Goal: Task Accomplishment & Management: Use online tool/utility

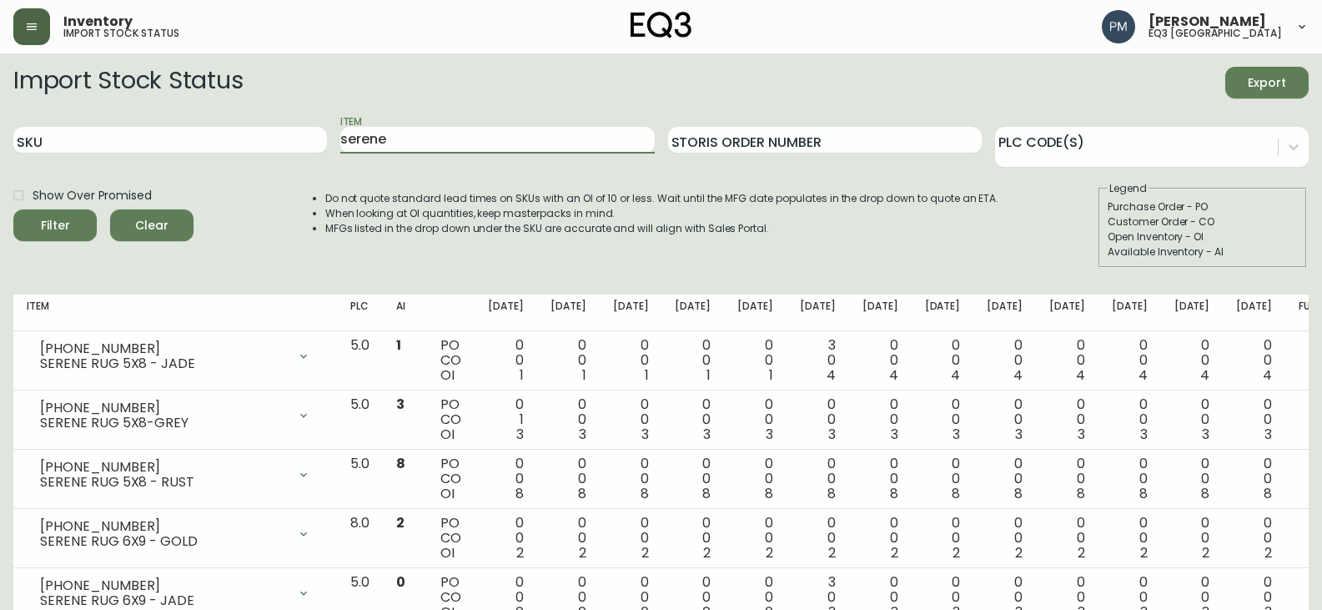
click at [33, 44] on button "button" at bounding box center [31, 26] width 37 height 37
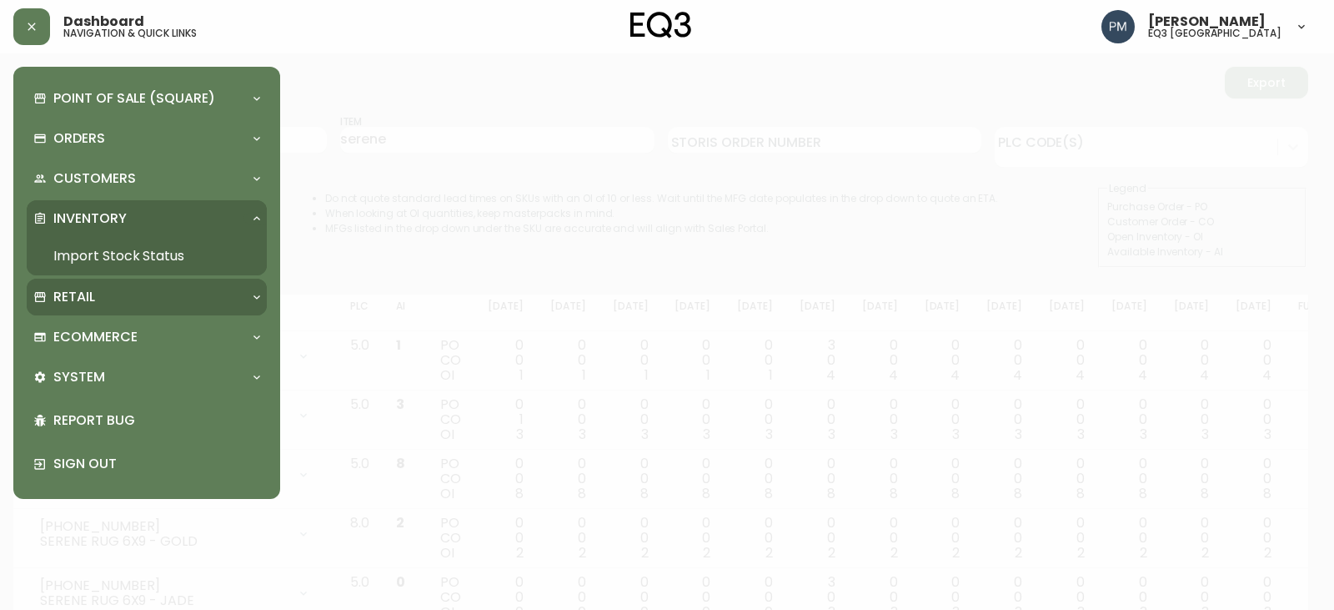
click at [142, 289] on div "Retail" at bounding box center [138, 297] width 210 height 18
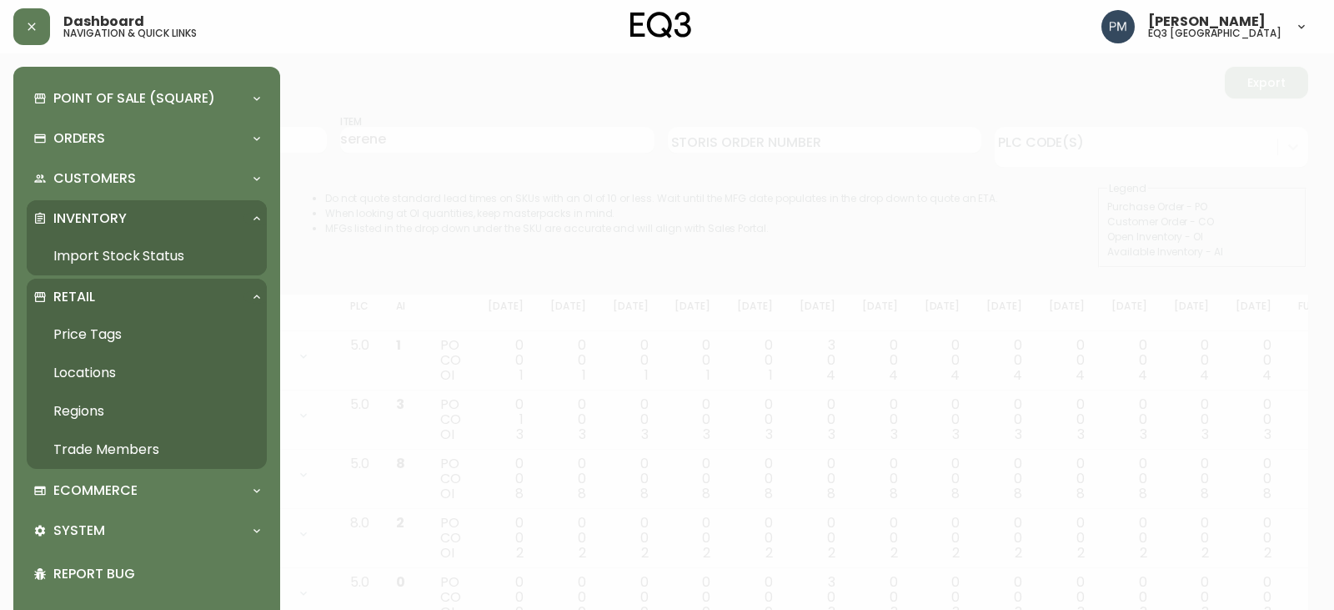
click at [109, 331] on link "Price Tags" at bounding box center [147, 334] width 240 height 38
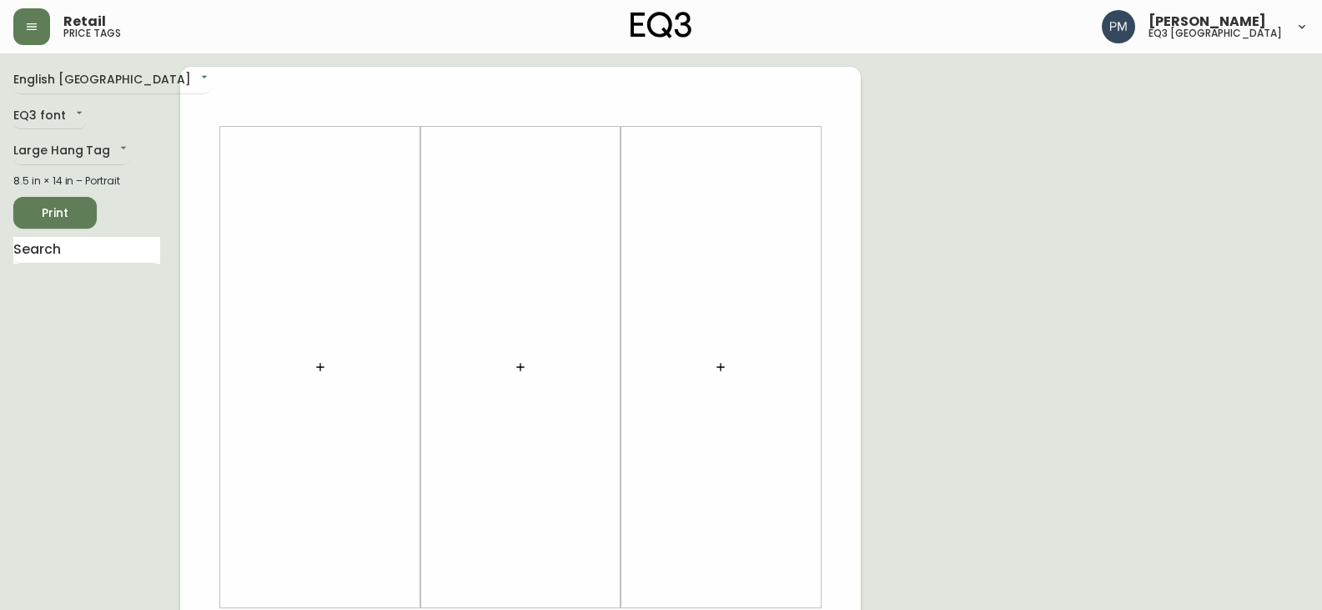
click at [60, 256] on input "text" at bounding box center [86, 250] width 147 height 27
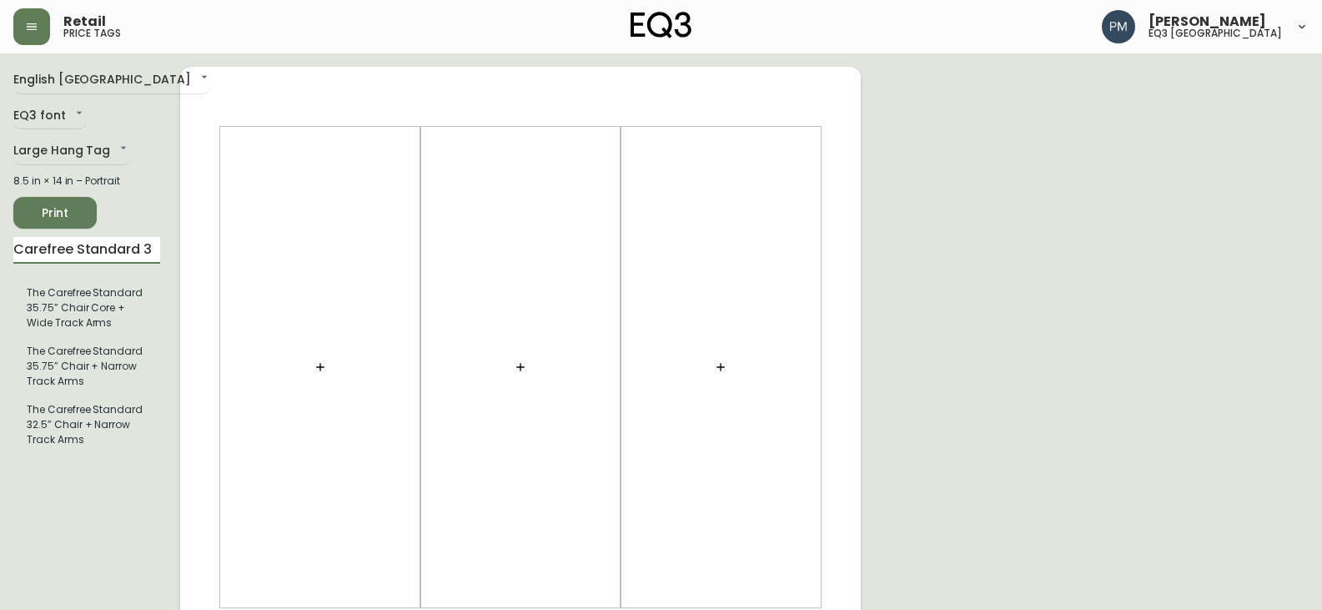
type input "Carefree Standard 3"
click at [325, 359] on button "button" at bounding box center [320, 366] width 33 height 33
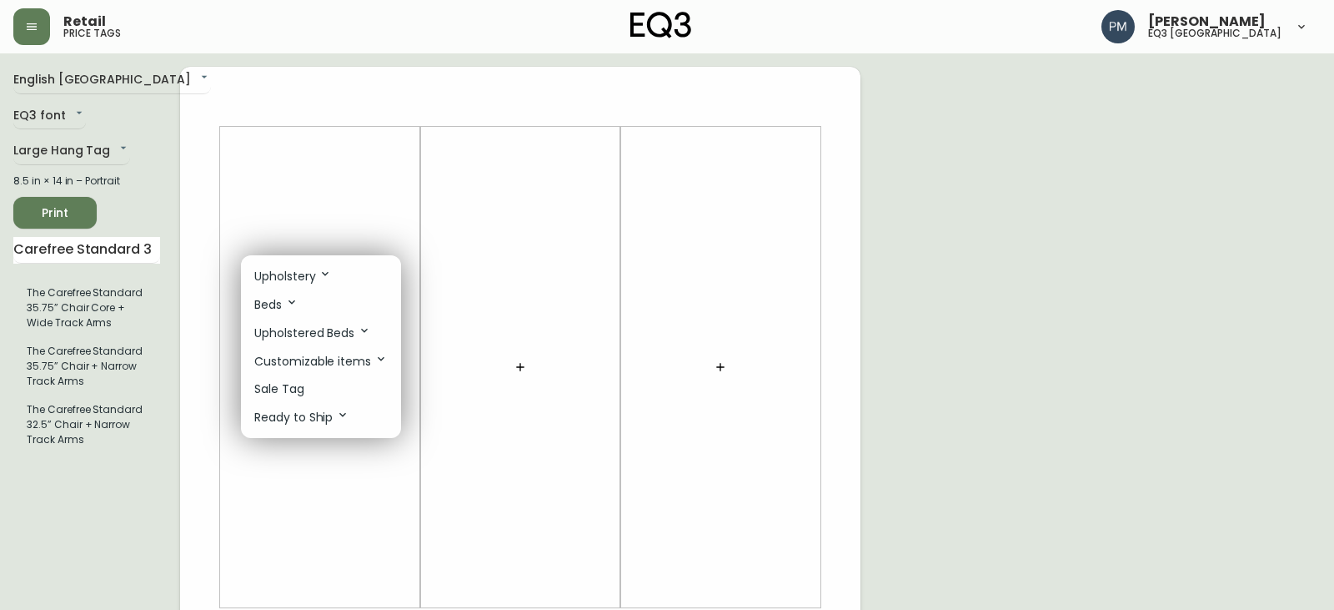
click at [304, 270] on p "Upholstery" at bounding box center [293, 276] width 78 height 18
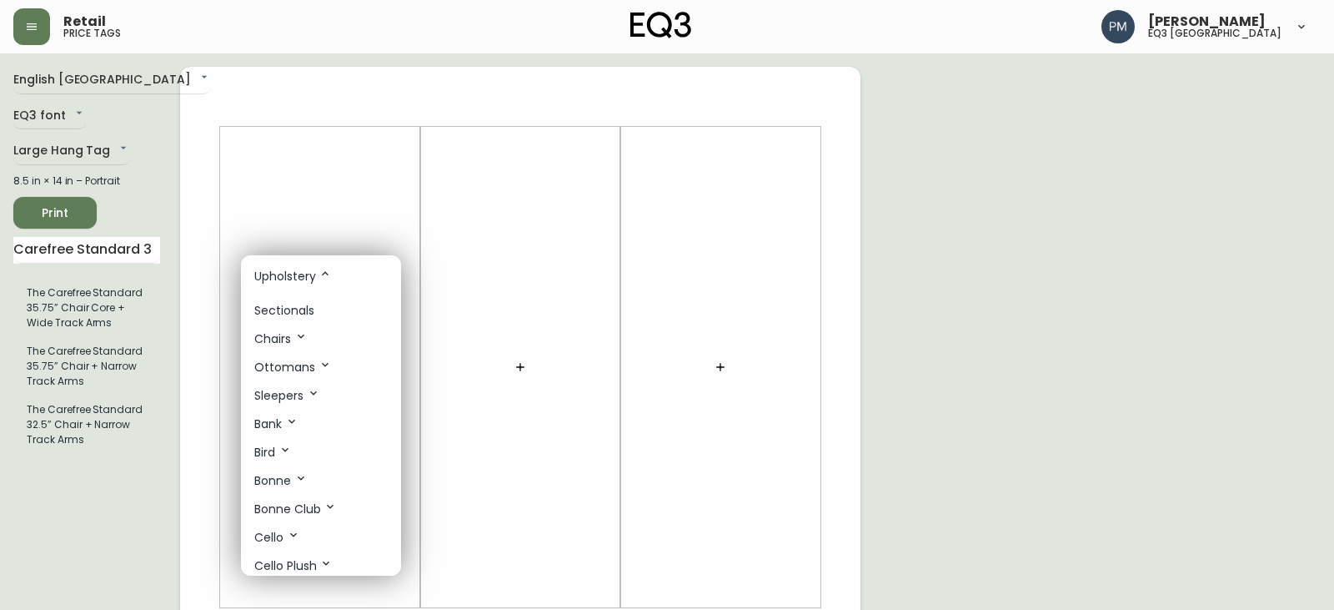
click at [289, 312] on p "Sectionals" at bounding box center [284, 311] width 60 height 18
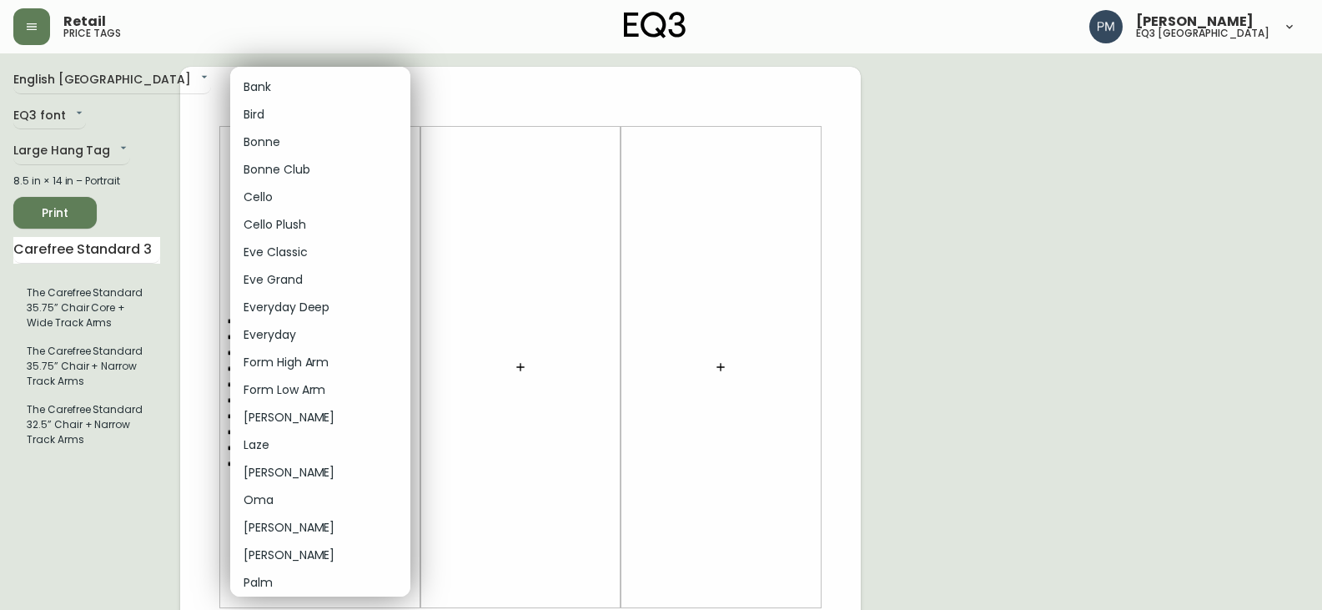
click at [303, 153] on body "Retail price tags [PERSON_NAME] eq3 [GEOGRAPHIC_DATA] English [GEOGRAPHIC_DATA]…" at bounding box center [661, 593] width 1322 height 1187
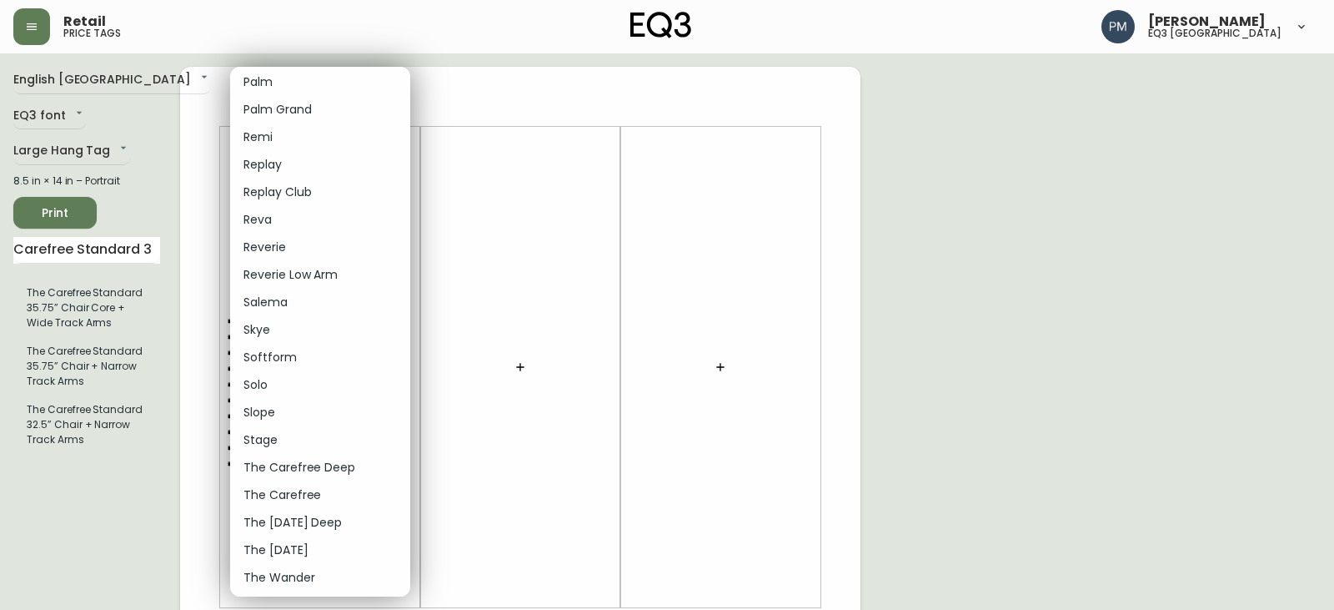
scroll to position [502, 0]
click at [309, 462] on li "The Carefree Deep" at bounding box center [320, 466] width 180 height 28
type input "32"
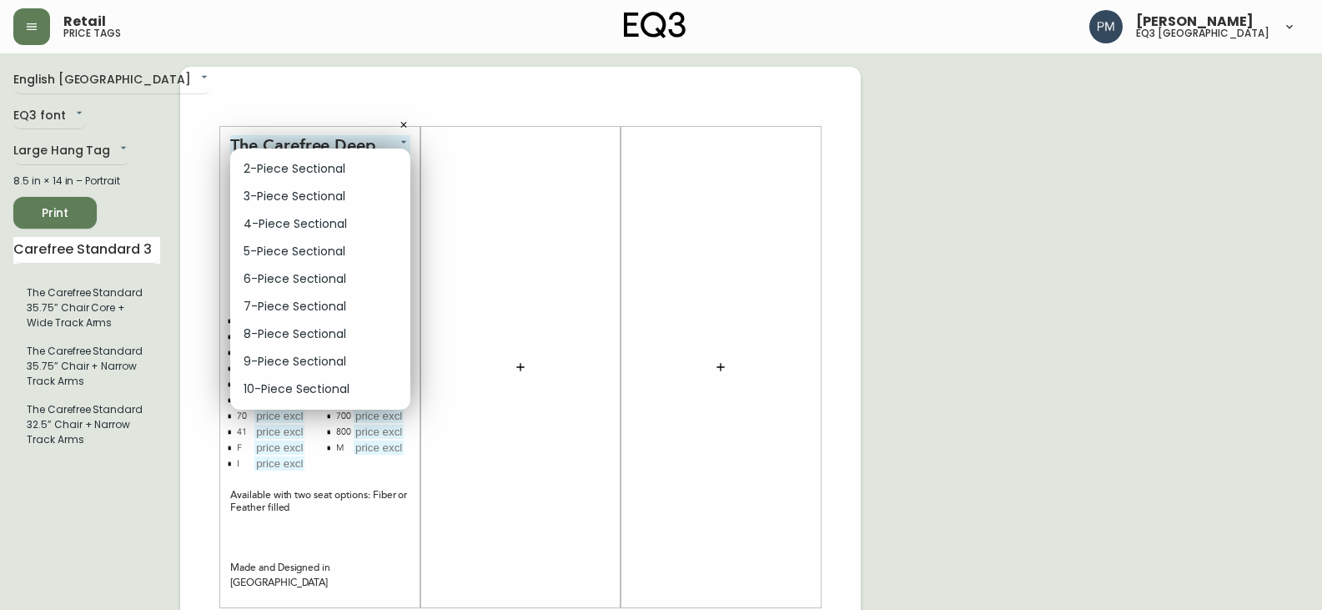
click at [289, 169] on body "Retail price tags [PERSON_NAME] eq3 [GEOGRAPHIC_DATA] English [GEOGRAPHIC_DATA]…" at bounding box center [661, 593] width 1322 height 1187
click at [294, 97] on div at bounding box center [667, 305] width 1334 height 610
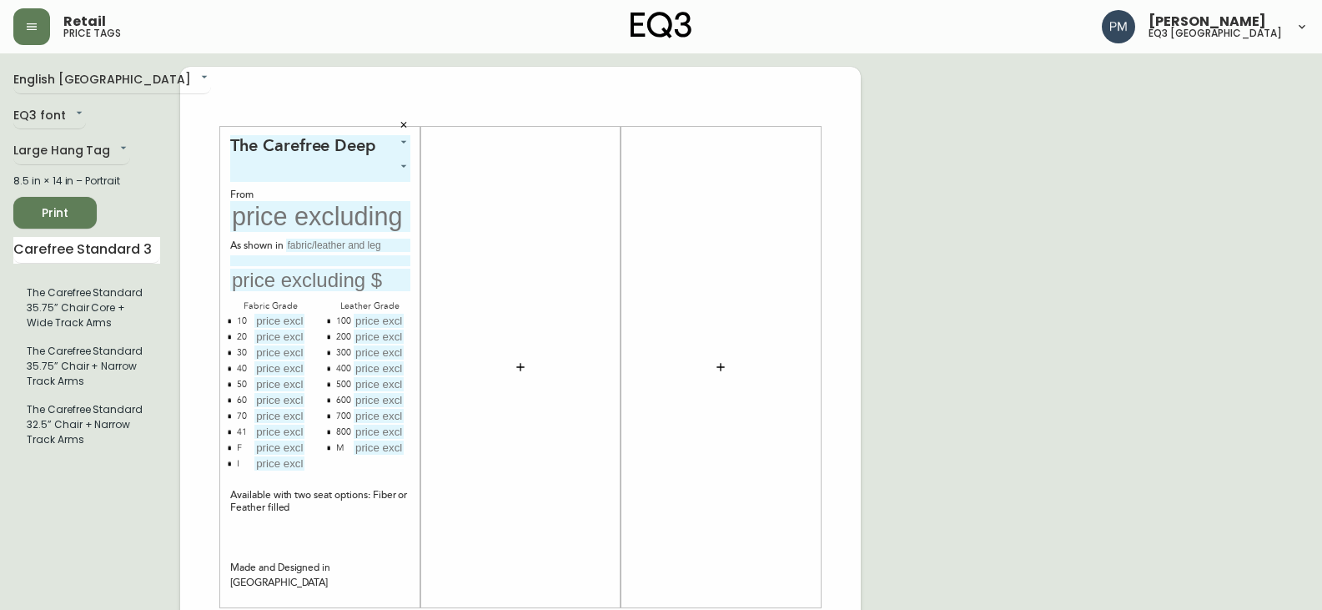
click at [404, 128] on icon "button" at bounding box center [404, 125] width 10 height 10
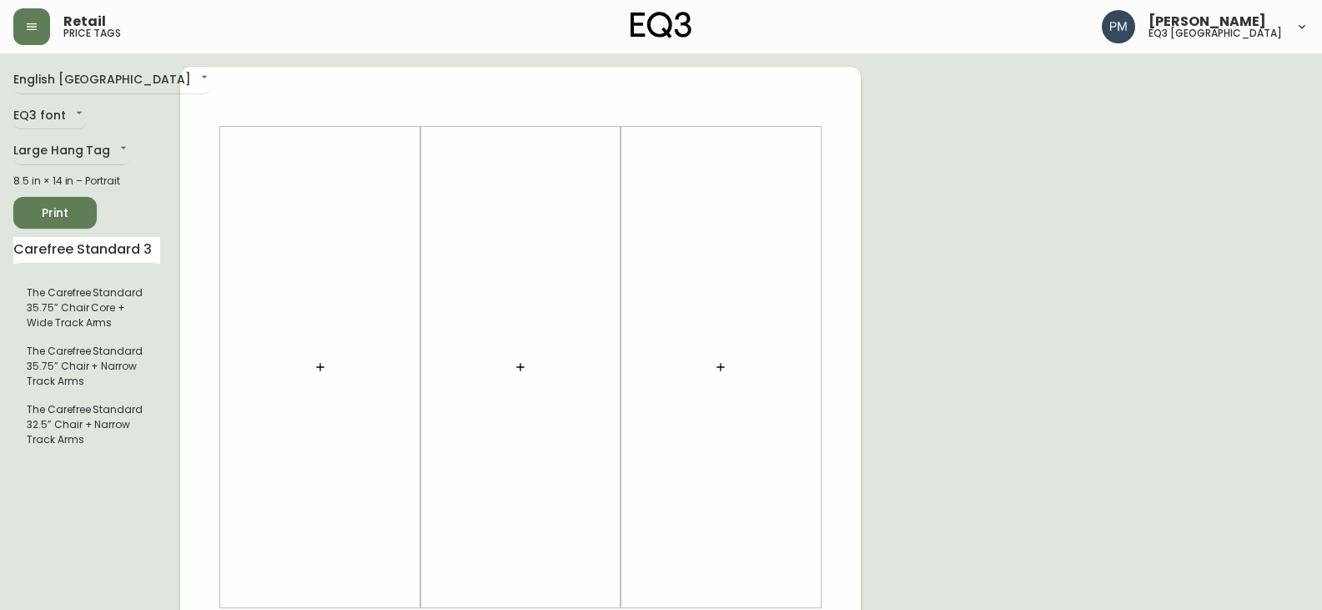
click at [326, 369] on icon "button" at bounding box center [320, 366] width 13 height 13
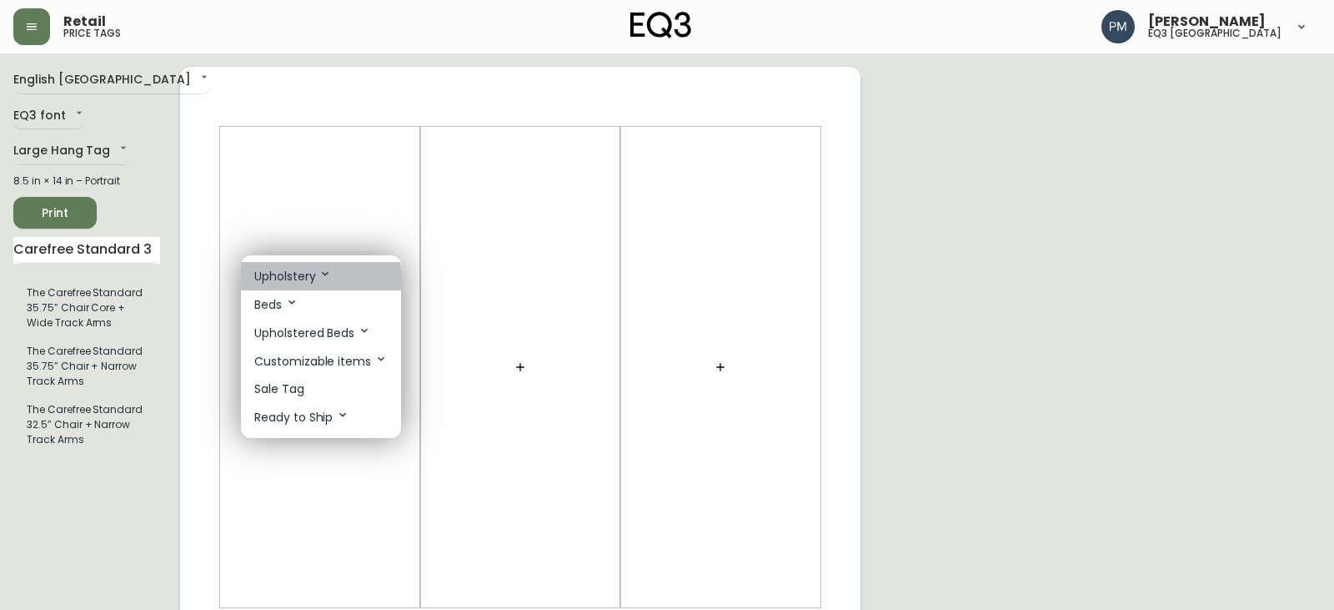
click at [290, 282] on p "Upholstery" at bounding box center [293, 276] width 78 height 18
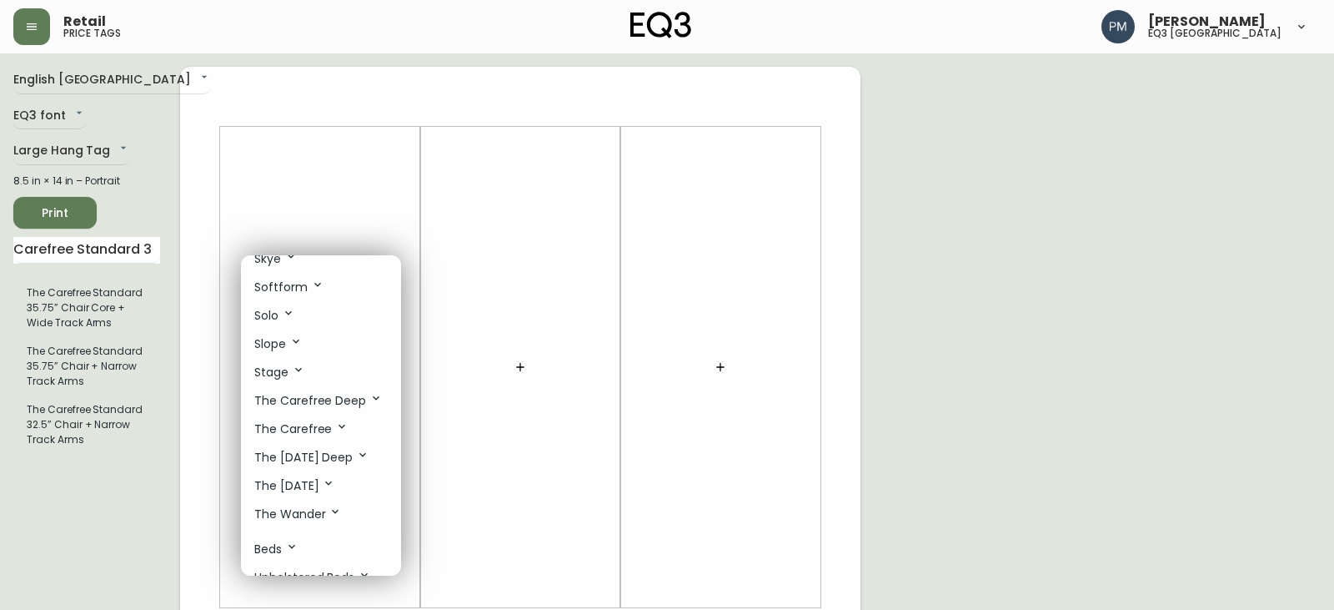
click at [312, 403] on p "The Carefree Deep" at bounding box center [318, 400] width 128 height 18
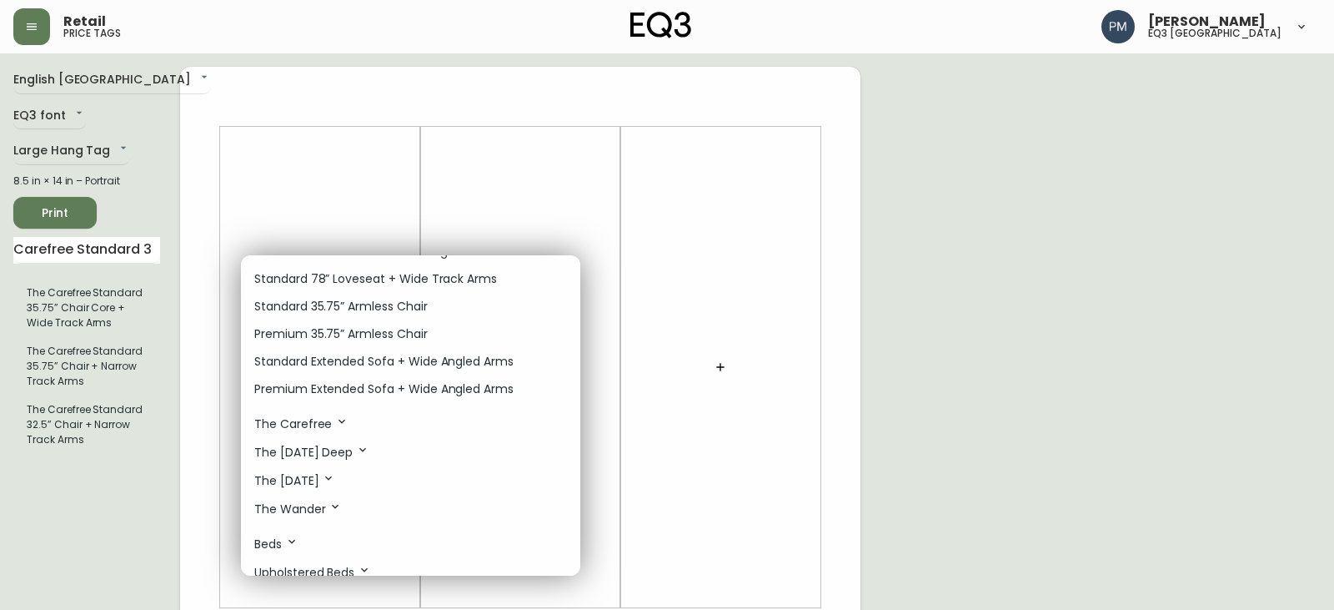
scroll to position [1480, 0]
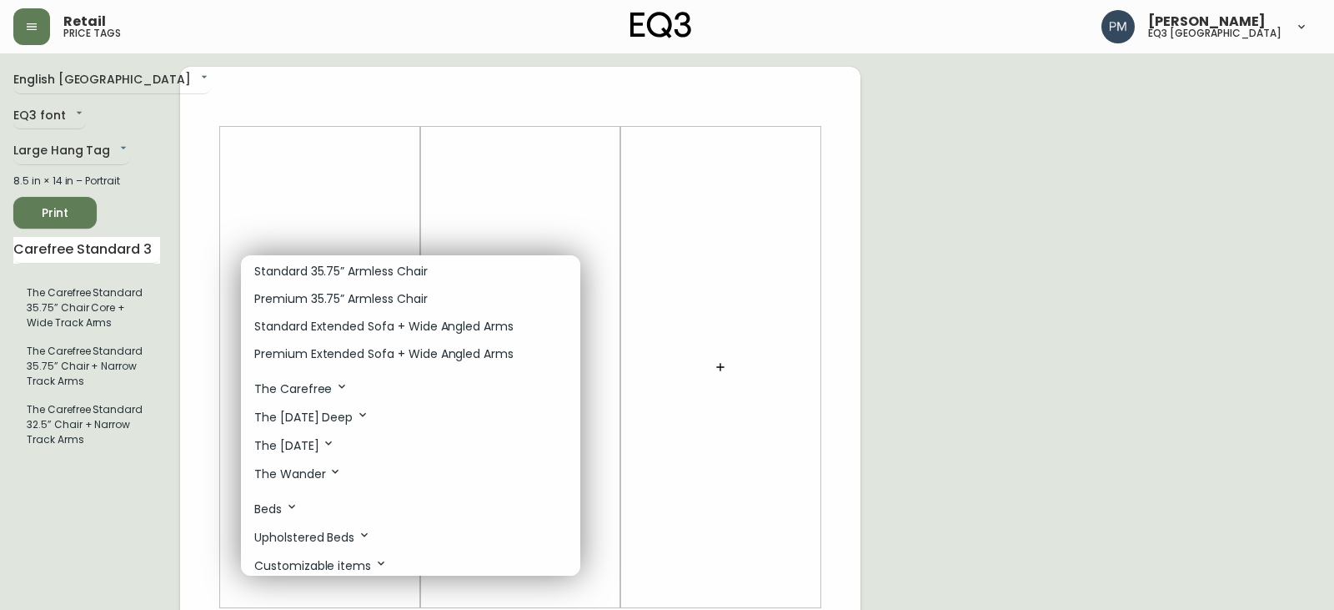
click at [300, 168] on div at bounding box center [667, 305] width 1334 height 610
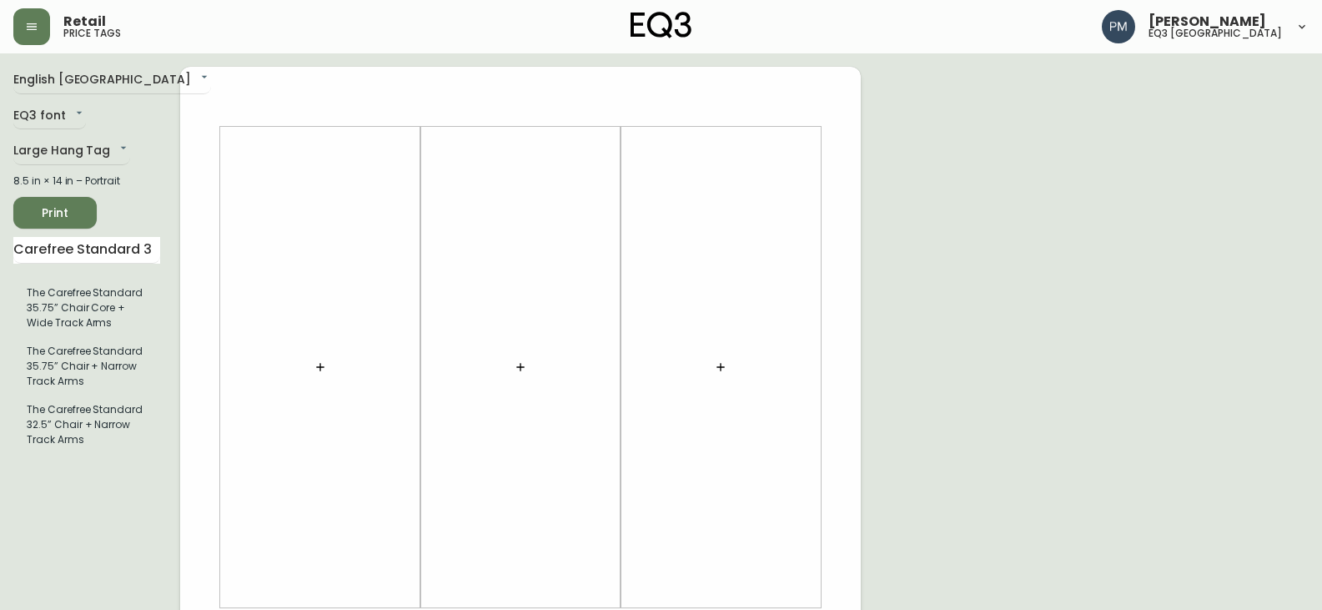
click at [322, 360] on icon "button" at bounding box center [320, 366] width 13 height 13
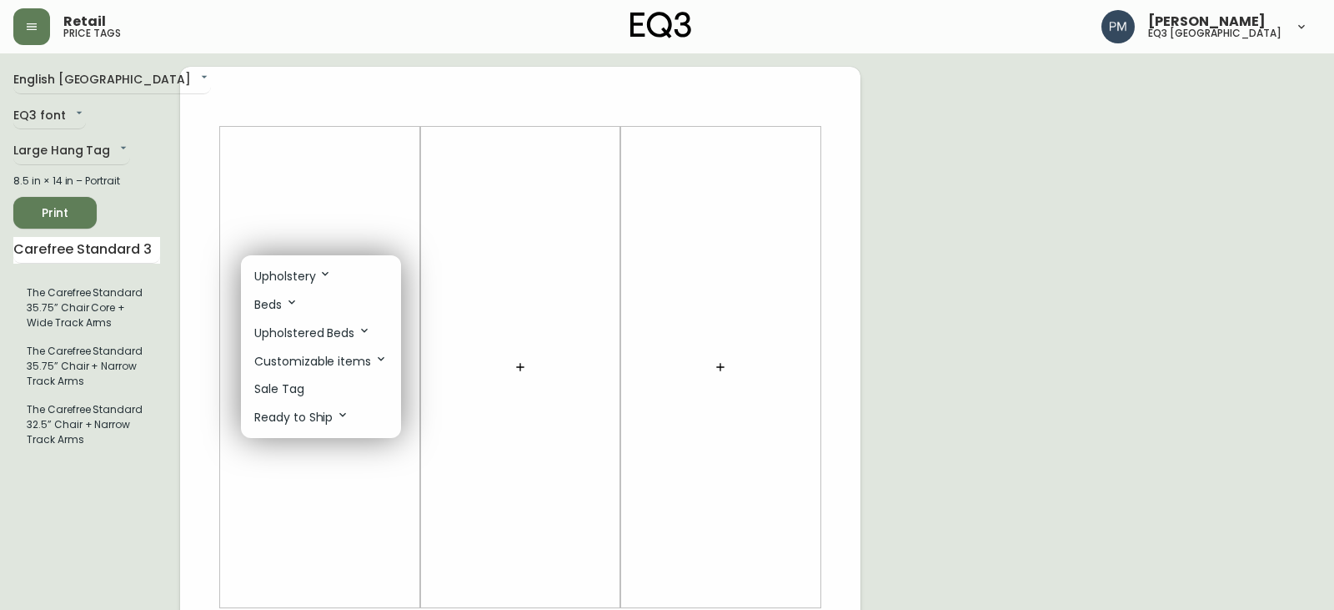
click at [290, 279] on p "Upholstery" at bounding box center [293, 276] width 78 height 18
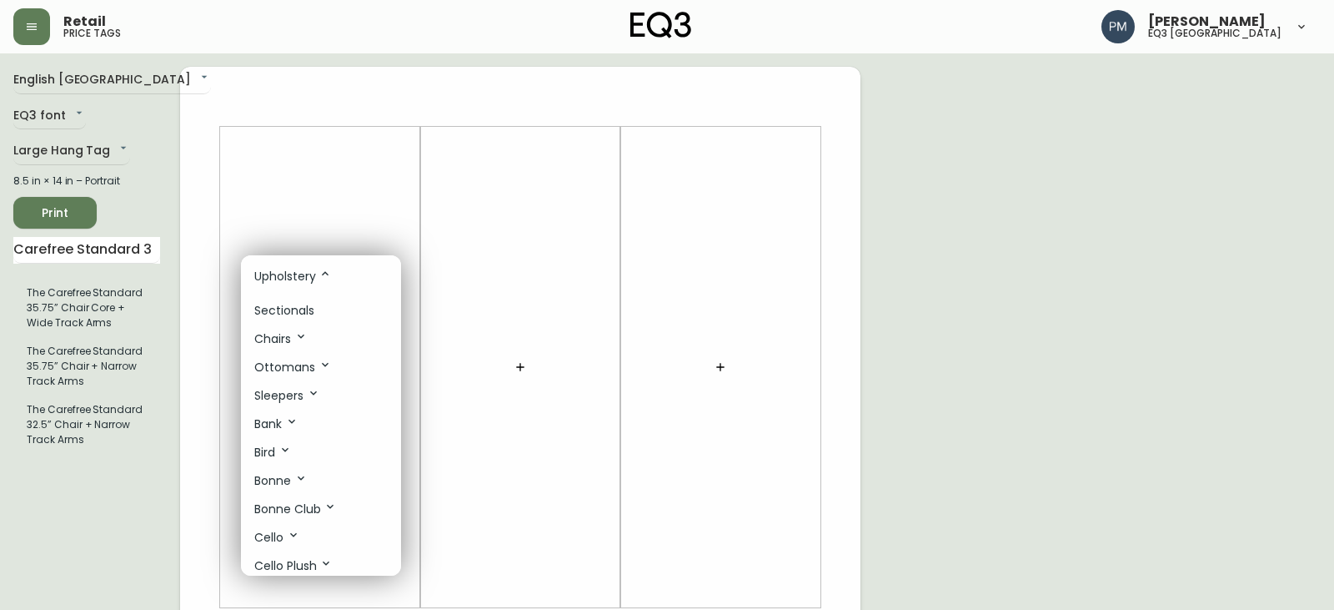
click at [290, 279] on p "Upholstery" at bounding box center [293, 276] width 78 height 18
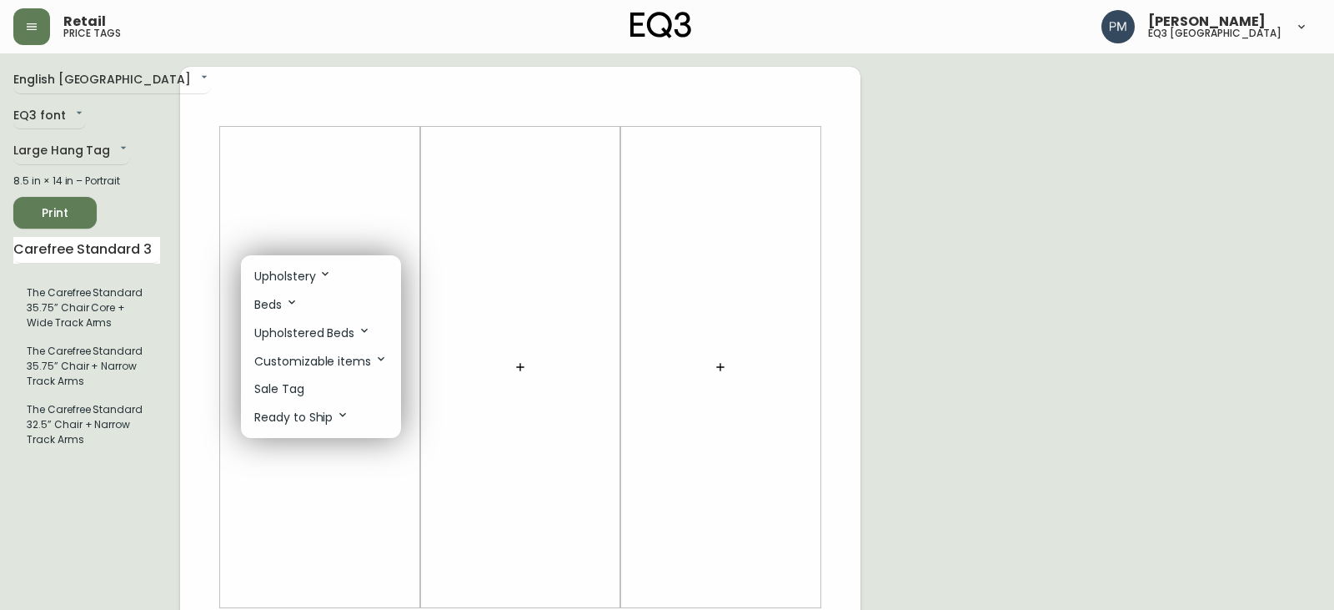
click at [283, 482] on div at bounding box center [667, 305] width 1334 height 610
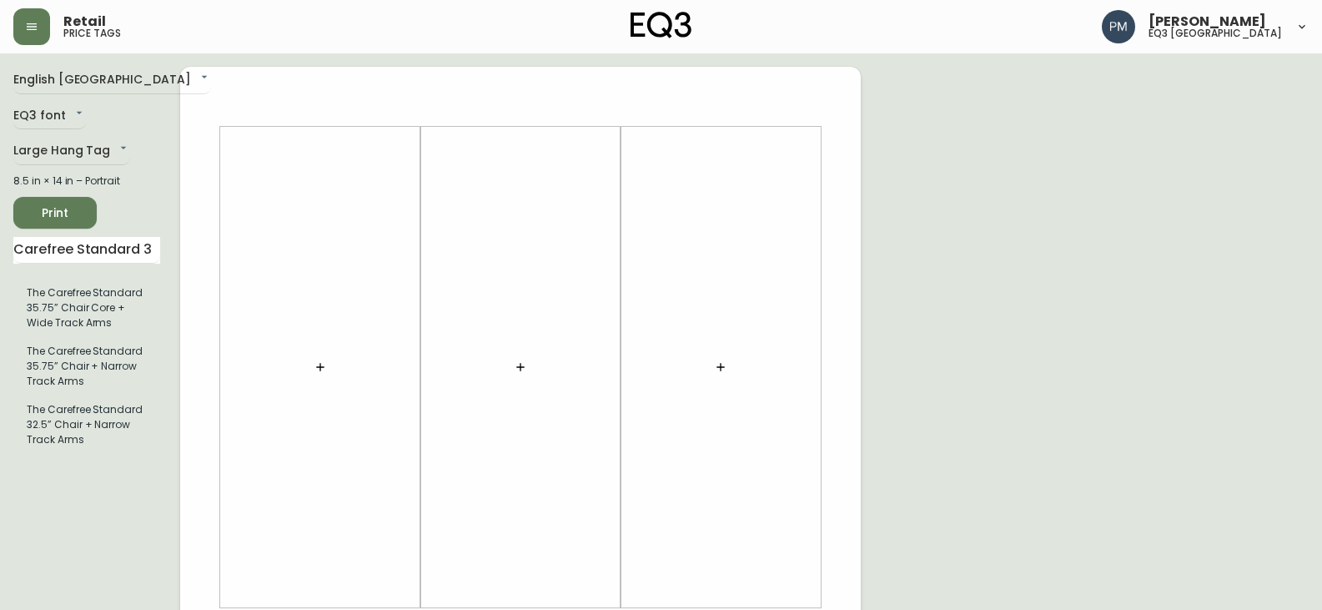
click at [309, 369] on button "button" at bounding box center [320, 366] width 33 height 33
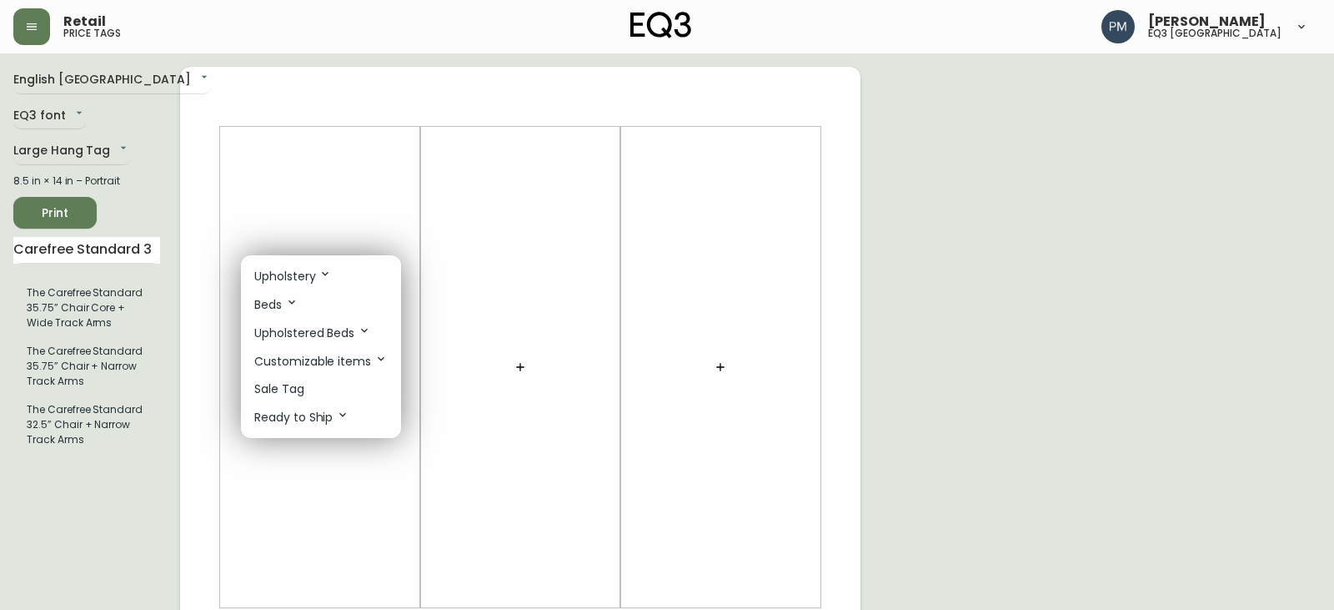
click at [341, 334] on p "Upholstered Beds" at bounding box center [312, 333] width 117 height 18
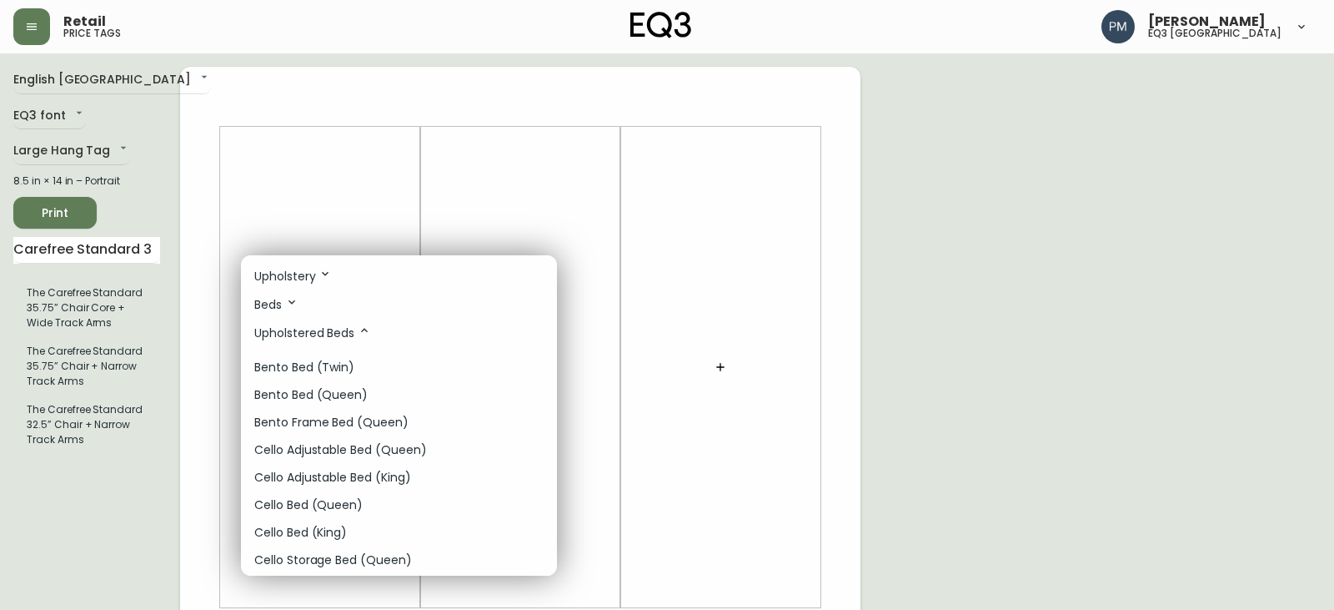
click at [341, 334] on p "Upholstered Beds" at bounding box center [312, 333] width 117 height 18
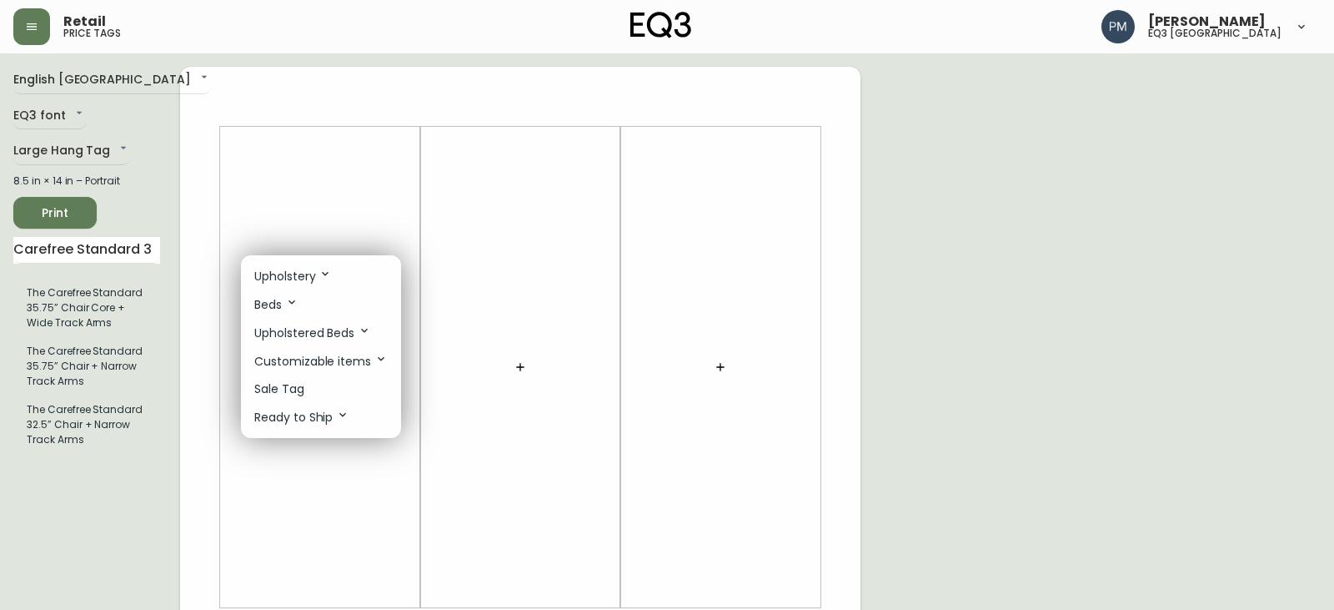
click at [295, 306] on icon at bounding box center [291, 301] width 13 height 13
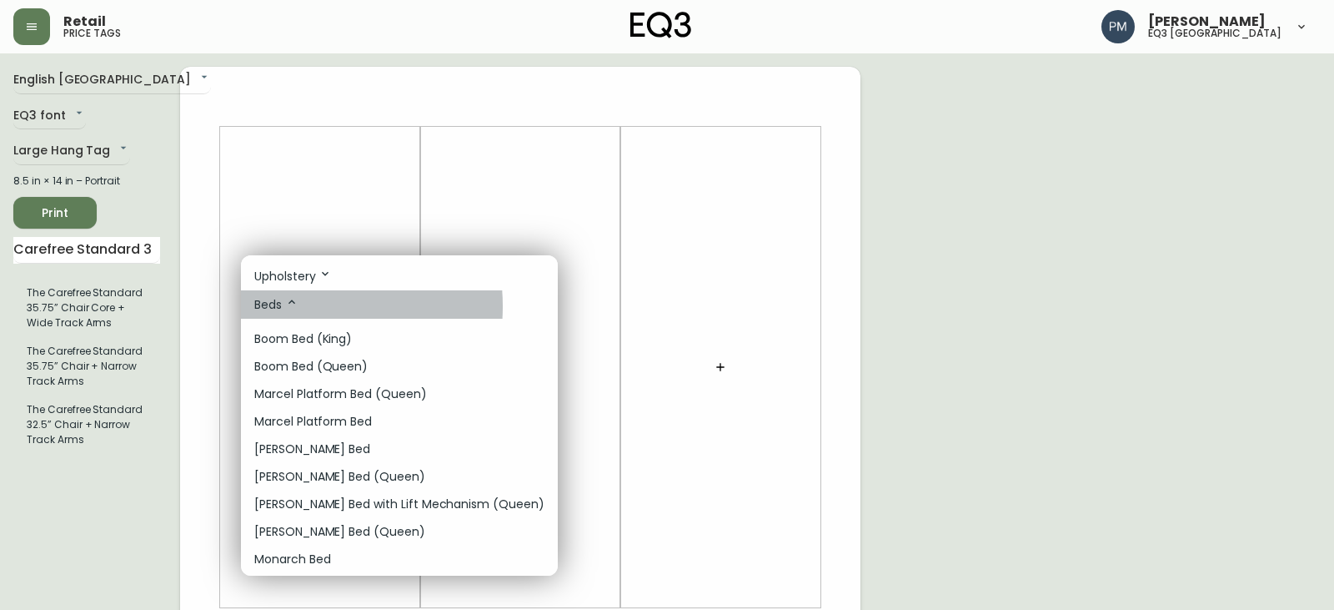
click at [295, 306] on icon at bounding box center [291, 301] width 13 height 13
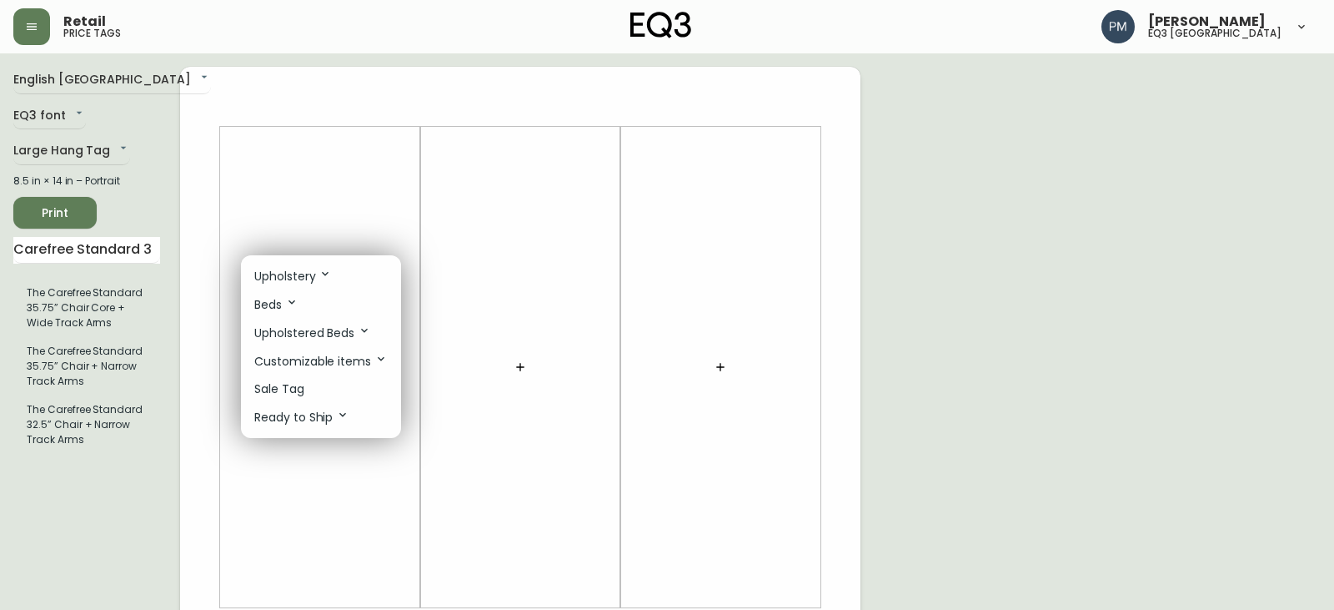
click at [295, 306] on icon at bounding box center [291, 301] width 13 height 13
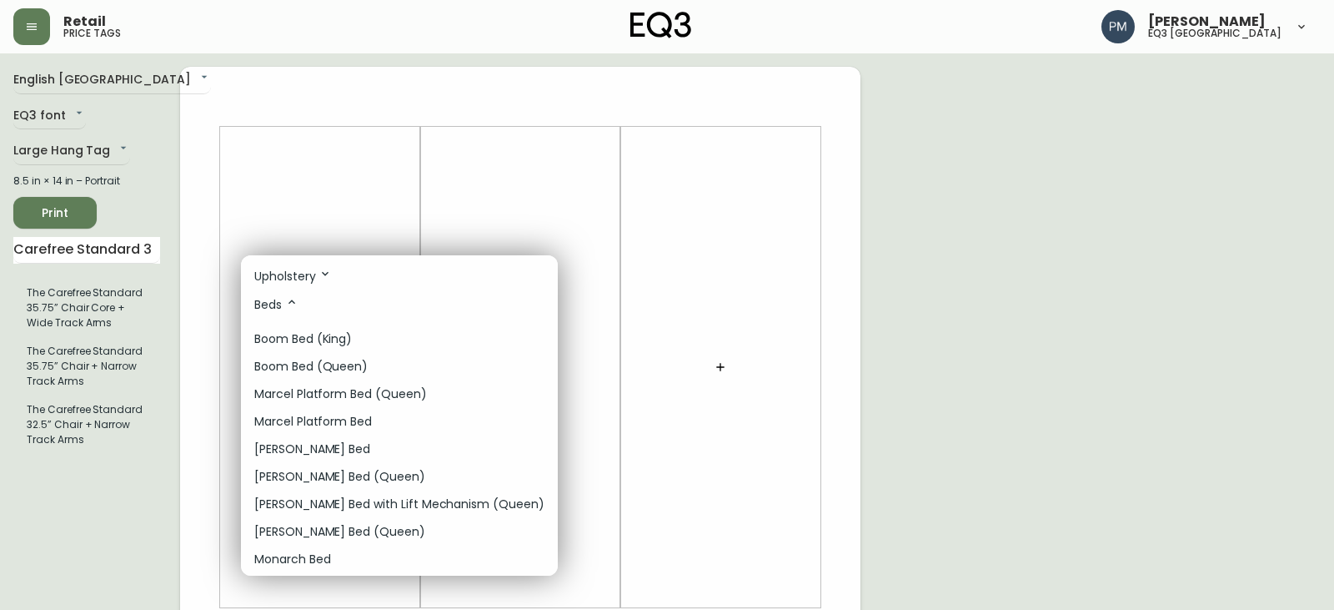
click at [295, 306] on icon at bounding box center [291, 301] width 13 height 13
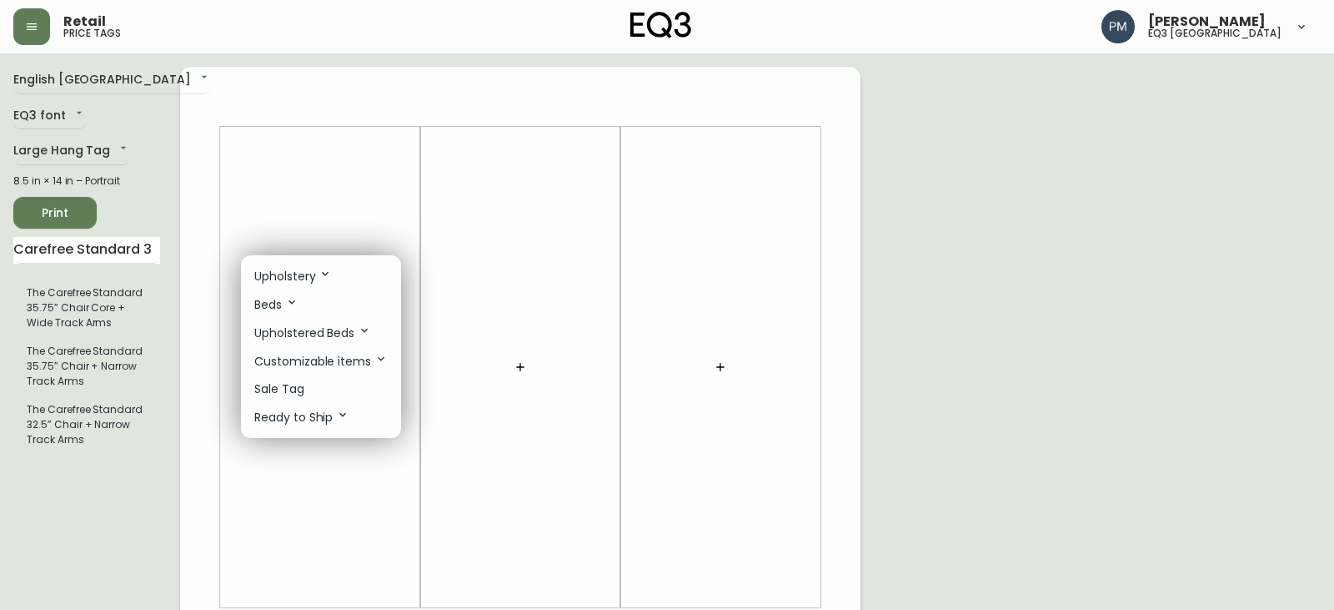
click at [287, 196] on div at bounding box center [667, 305] width 1334 height 610
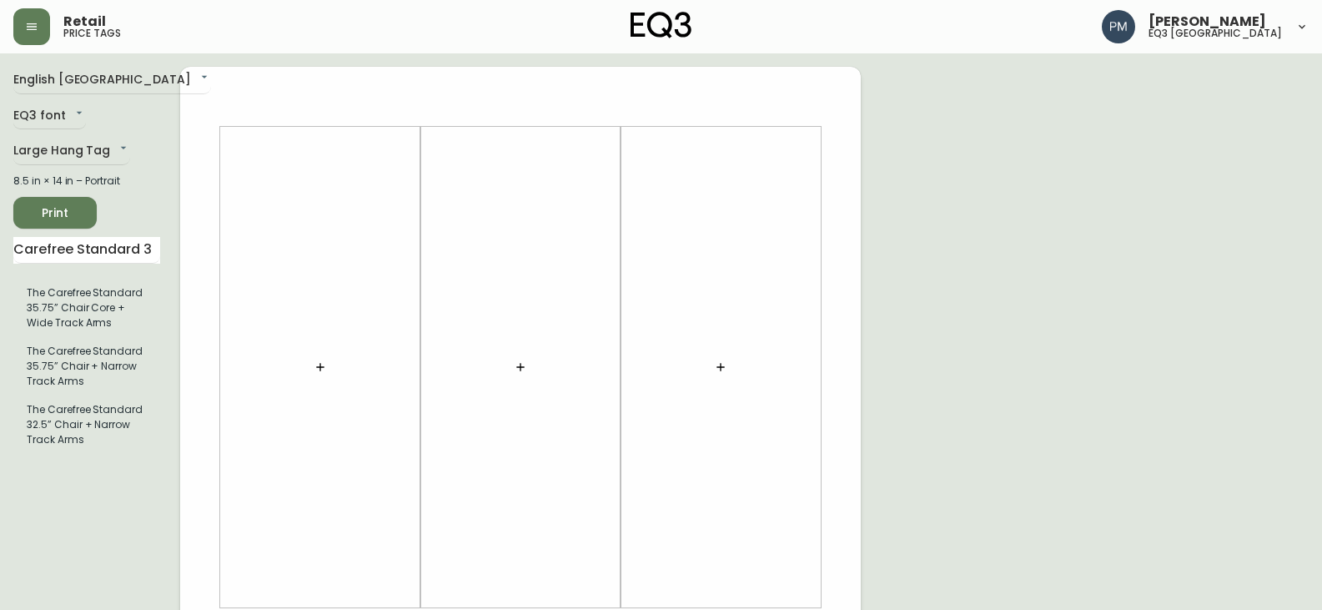
click at [319, 364] on icon "button" at bounding box center [320, 366] width 13 height 13
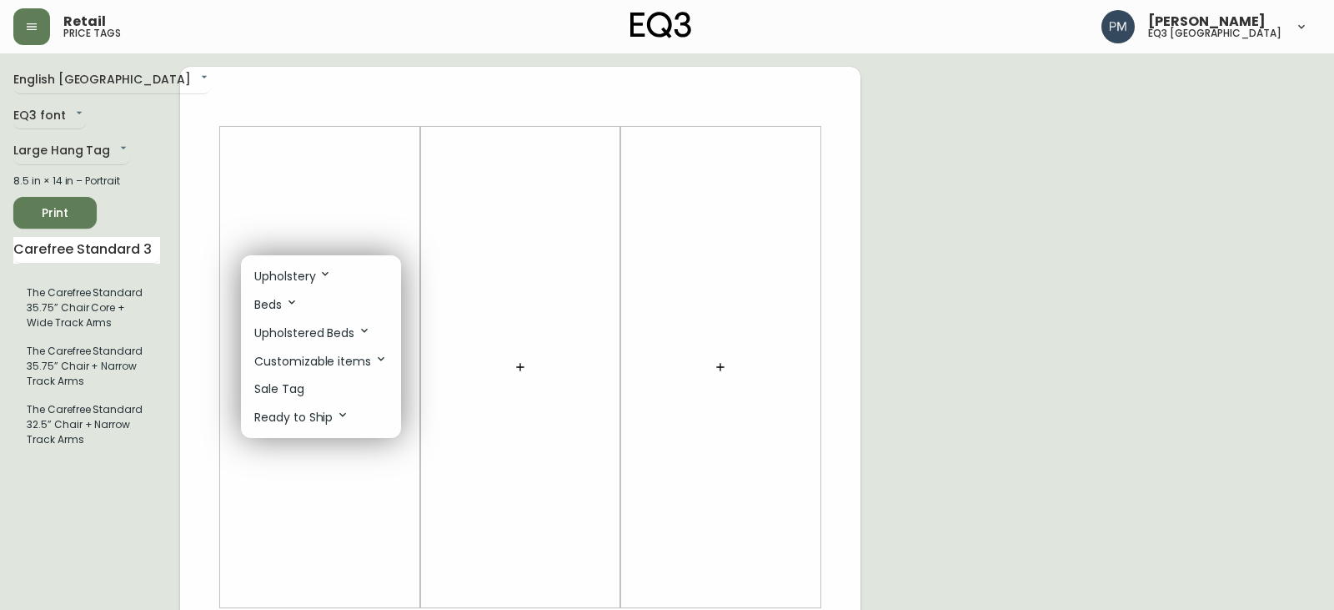
click at [451, 113] on div at bounding box center [667, 305] width 1334 height 610
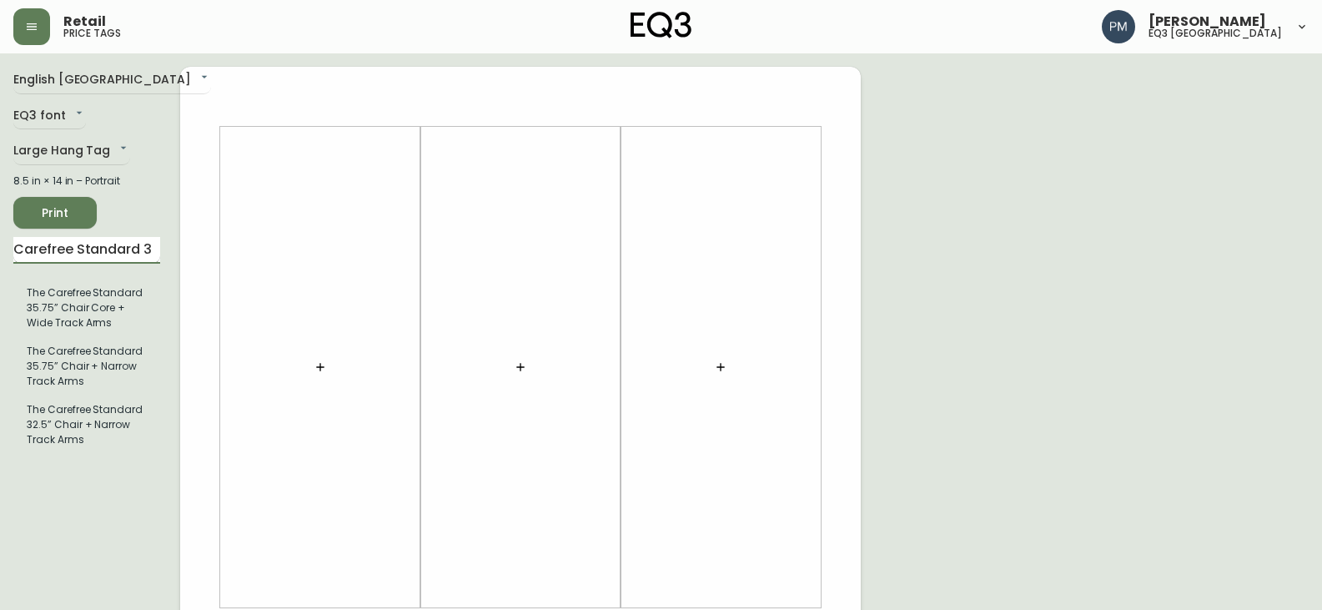
click at [103, 252] on input "Carefree Standard 3" at bounding box center [86, 250] width 147 height 27
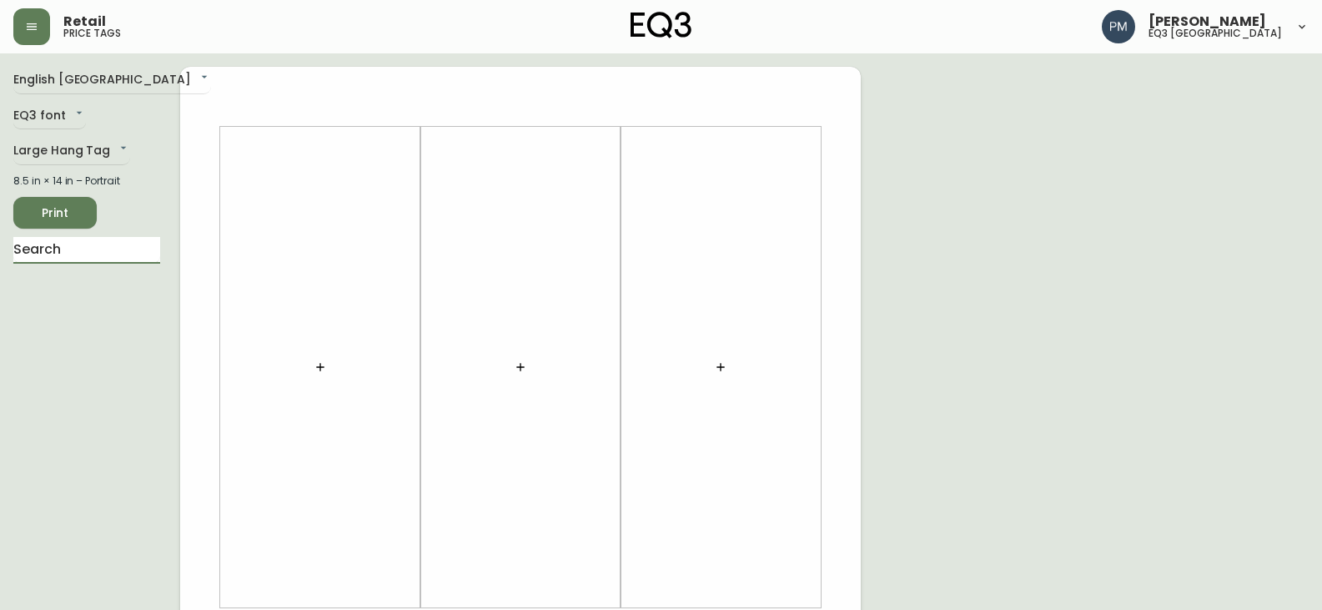
click at [319, 374] on button "button" at bounding box center [320, 366] width 33 height 33
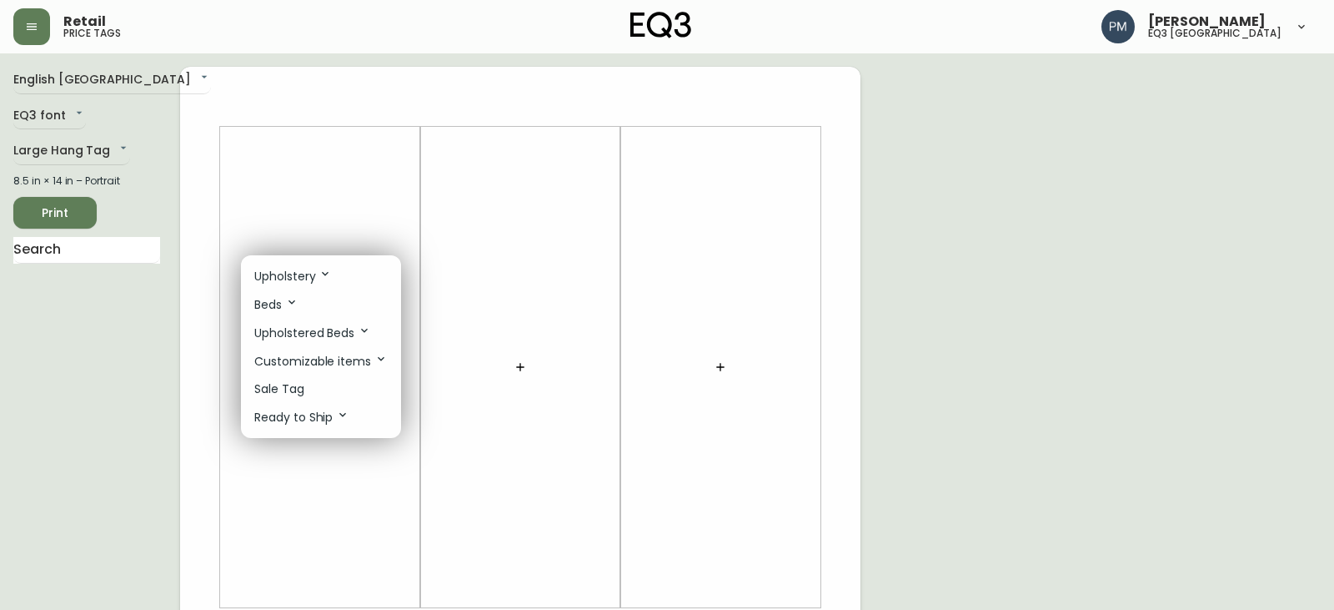
click at [367, 337] on p "Upholstered Beds" at bounding box center [312, 333] width 117 height 18
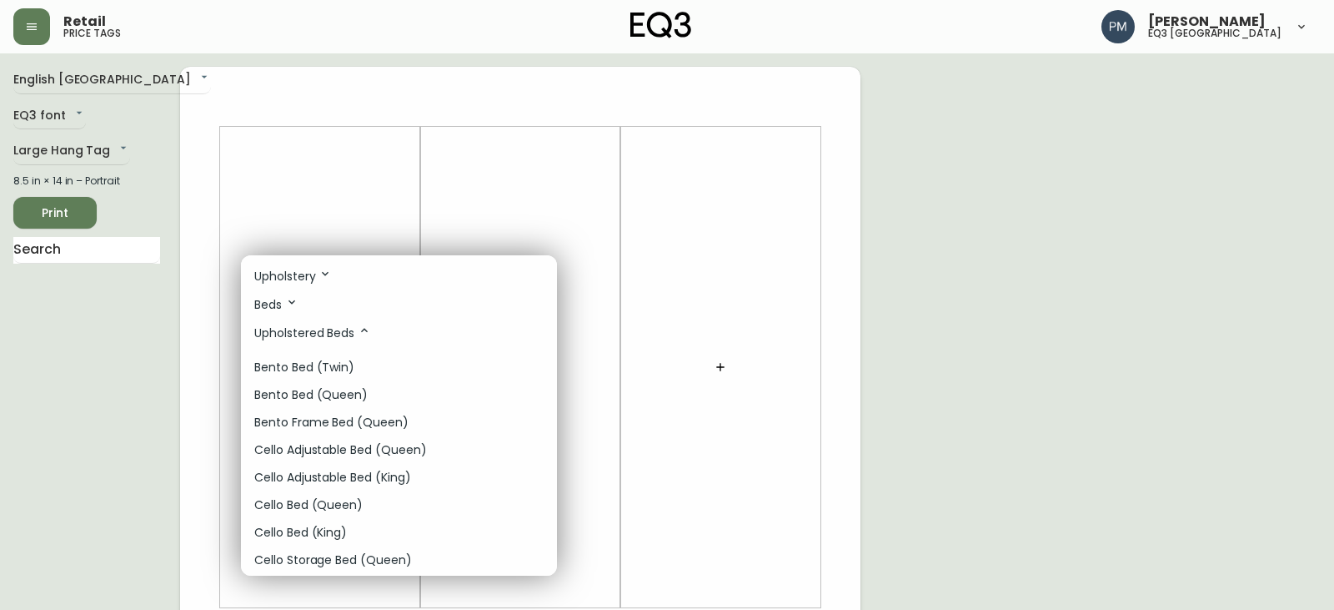
click at [367, 337] on p "Upholstered Beds" at bounding box center [312, 333] width 117 height 18
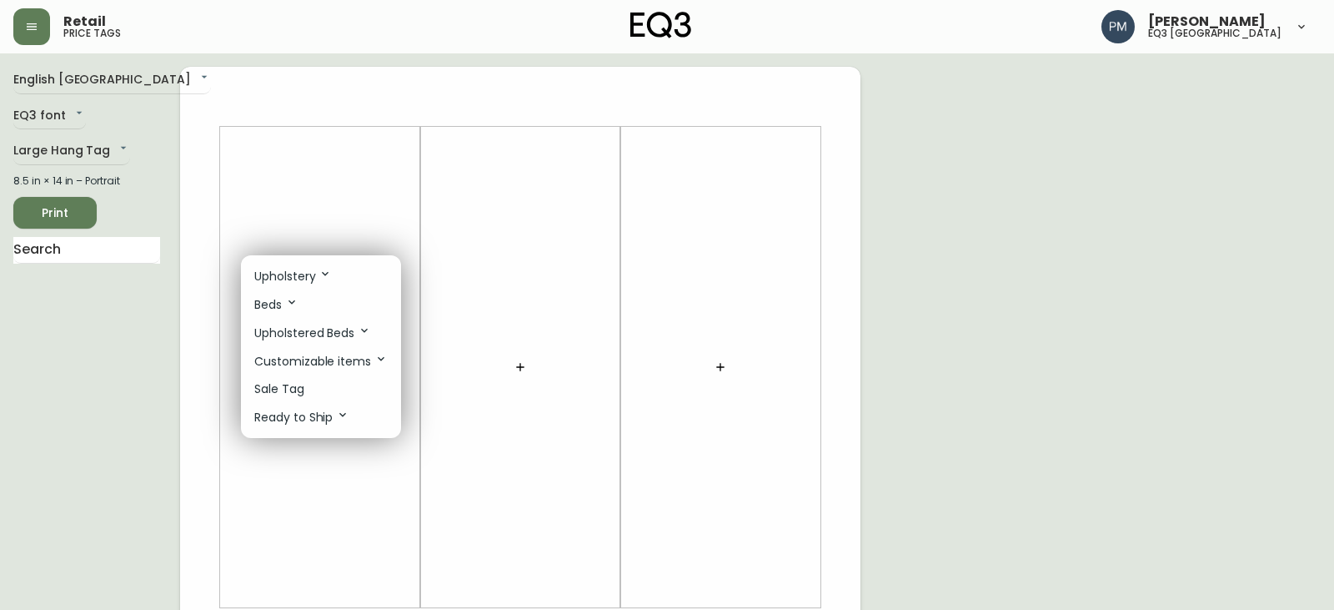
click at [374, 363] on icon at bounding box center [380, 358] width 13 height 13
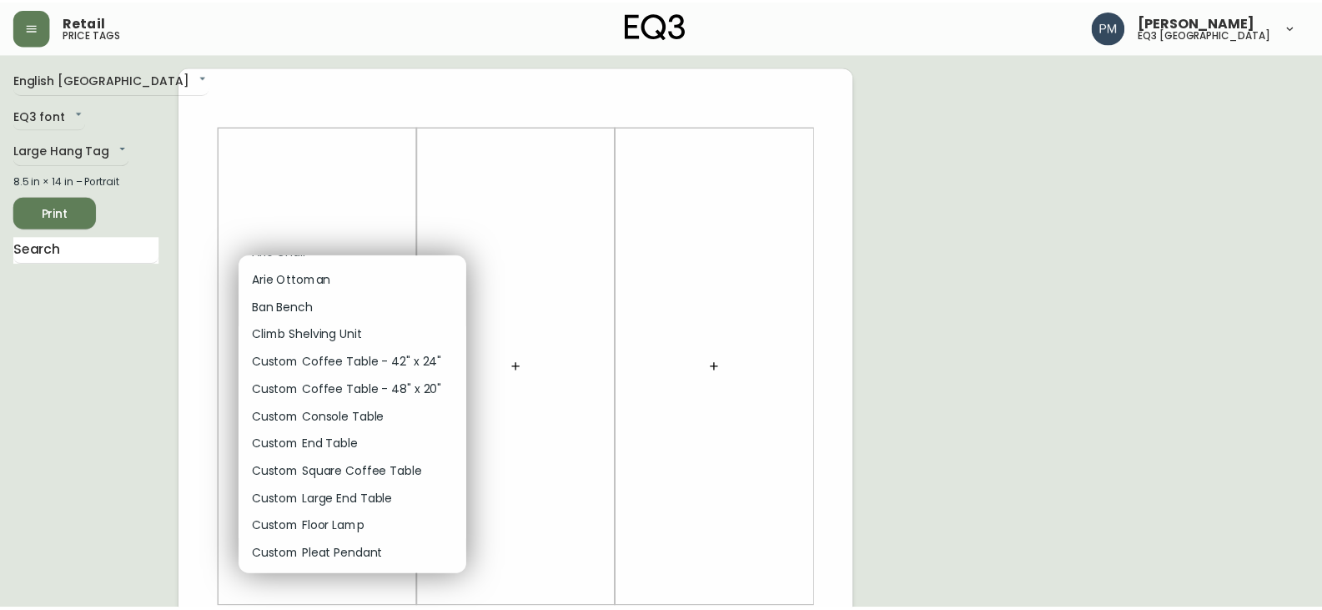
scroll to position [0, 0]
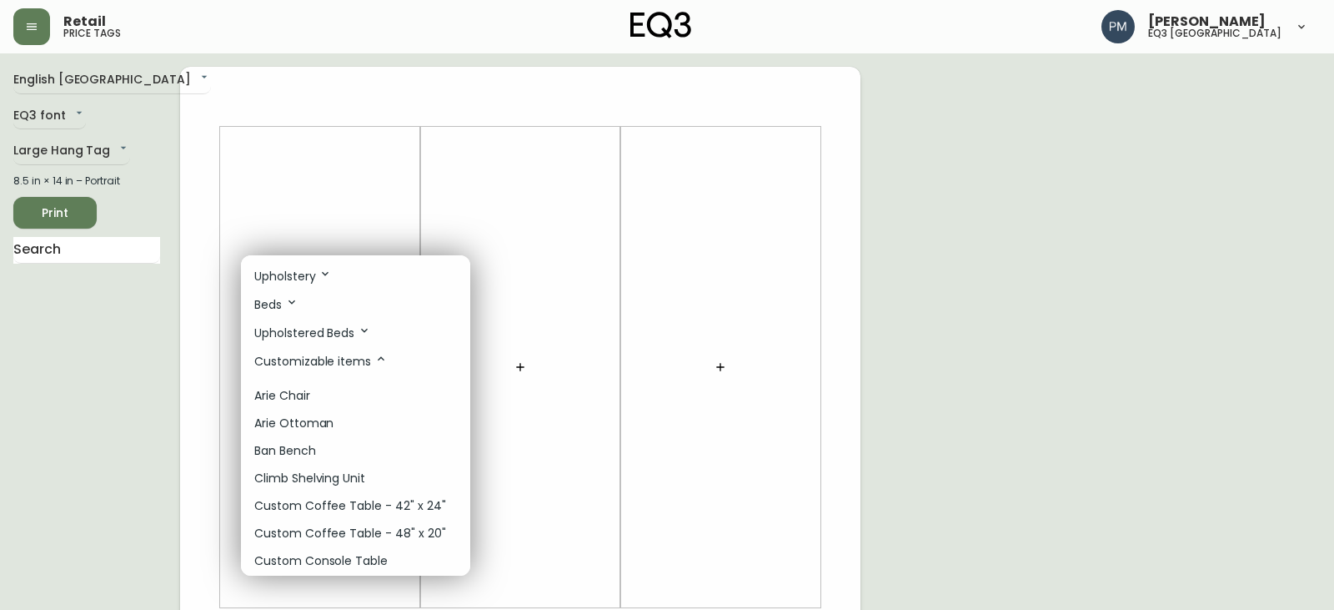
click at [310, 208] on div at bounding box center [667, 305] width 1334 height 610
